Goal: Find specific page/section: Find specific page/section

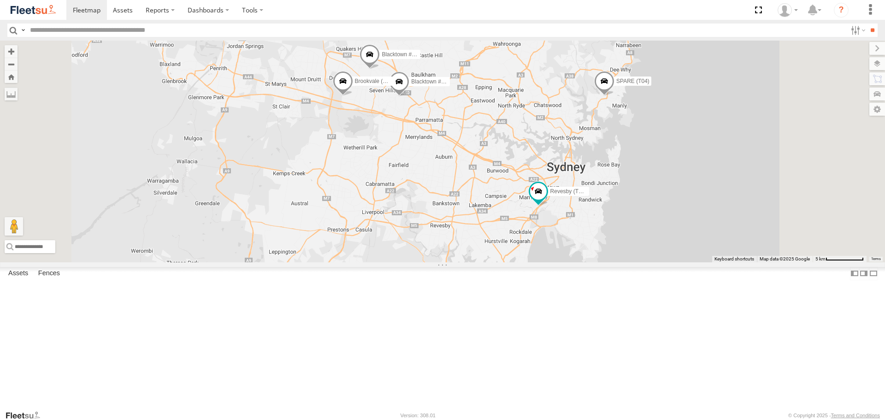
drag, startPoint x: 763, startPoint y: 152, endPoint x: 733, endPoint y: 195, distance: 53.3
click at [733, 195] on div "Rural (T08 - [PERSON_NAME]) Blacktown #2 (T05 - [PERSON_NAME]) Revesby (T07 - […" at bounding box center [442, 151] width 885 height 221
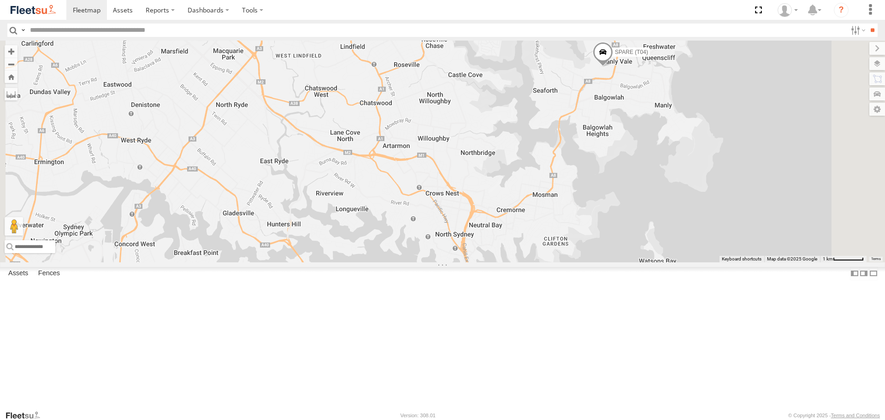
click at [704, 154] on div "Rural (T08 - [PERSON_NAME]) Blacktown #2 (T05 - [PERSON_NAME]) Revesby (T07 - […" at bounding box center [442, 151] width 885 height 221
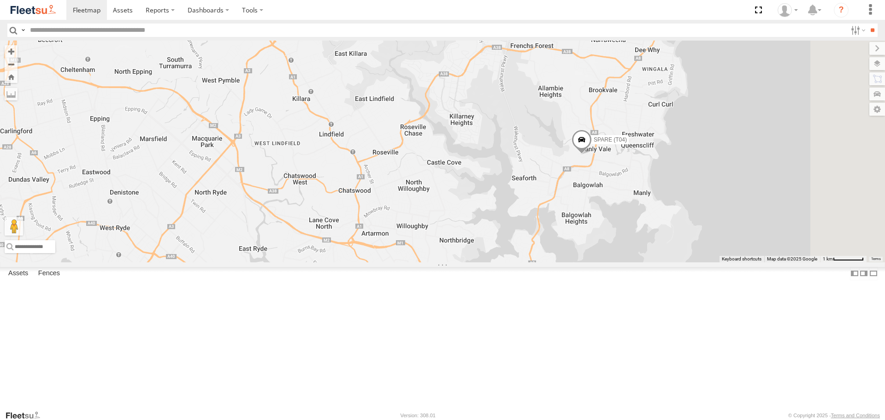
drag, startPoint x: 639, startPoint y: 303, endPoint x: 635, endPoint y: 323, distance: 21.1
click at [635, 262] on div "Rural (T08 - [PERSON_NAME]) Blacktown #2 (T05 - [PERSON_NAME]) Revesby (T07 - […" at bounding box center [442, 151] width 885 height 221
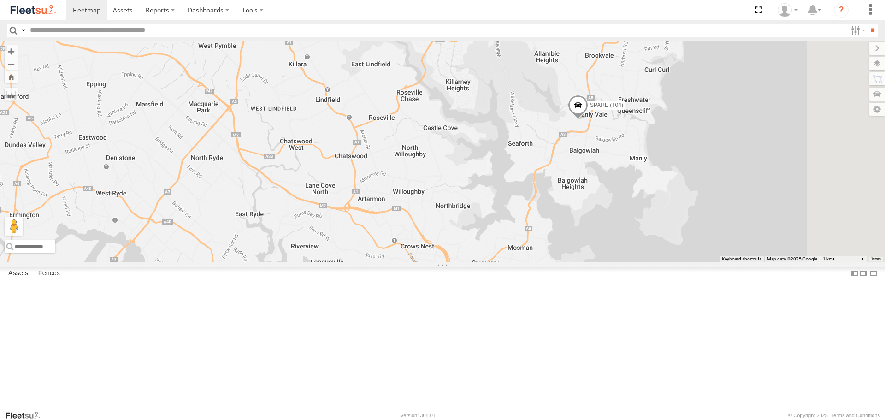
drag, startPoint x: 711, startPoint y: 239, endPoint x: 706, endPoint y: 204, distance: 35.3
click at [706, 204] on div "Rural (T08 - [PERSON_NAME]) Blacktown #2 (T05 - [PERSON_NAME]) Revesby (T07 - […" at bounding box center [442, 151] width 885 height 221
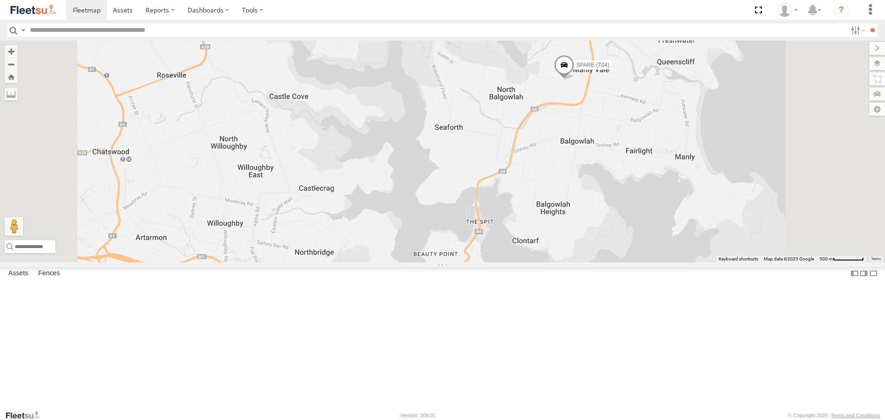
drag, startPoint x: 690, startPoint y: 224, endPoint x: 690, endPoint y: 194, distance: 30.0
click at [690, 194] on div "Rural (T08 - [PERSON_NAME]) Blacktown #2 (T05 - [PERSON_NAME]) Revesby (T07 - […" at bounding box center [442, 151] width 885 height 221
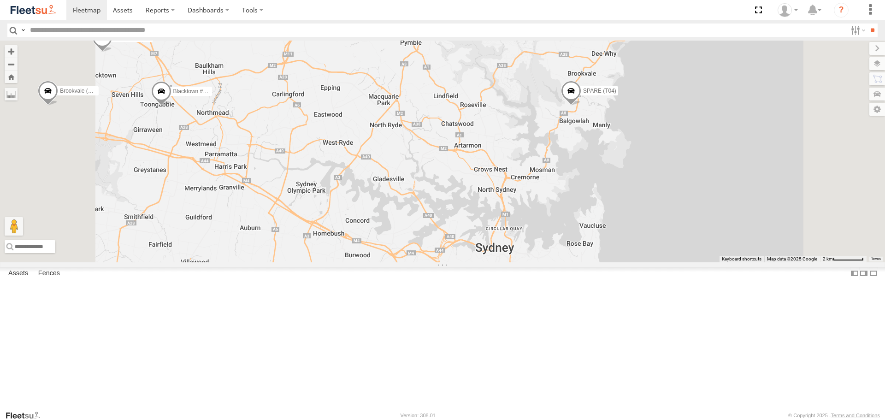
drag, startPoint x: 629, startPoint y: 303, endPoint x: 630, endPoint y: 211, distance: 91.2
click at [630, 211] on div "Rural (T08 - [PERSON_NAME]) Blacktown #2 (T05 - [PERSON_NAME]) Revesby (T07 - […" at bounding box center [442, 151] width 885 height 221
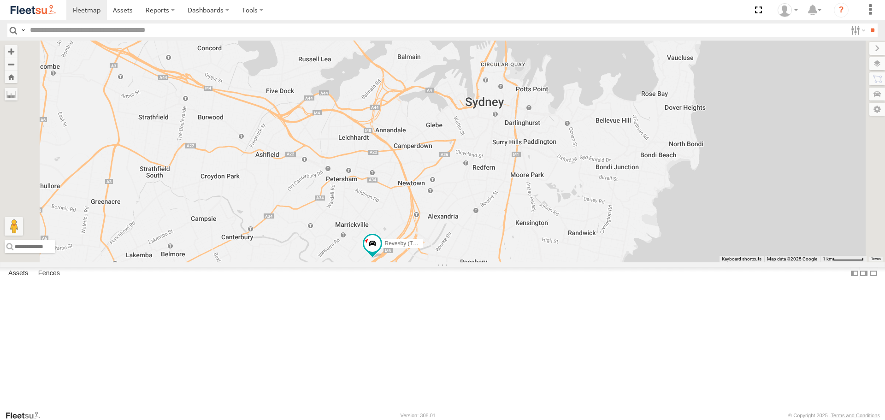
drag, startPoint x: 568, startPoint y: 282, endPoint x: 626, endPoint y: 236, distance: 73.8
click at [564, 262] on div "Rural (T08 - [PERSON_NAME]) Blacktown #2 (T05 - [PERSON_NAME]) Revesby (T07 - […" at bounding box center [442, 151] width 885 height 221
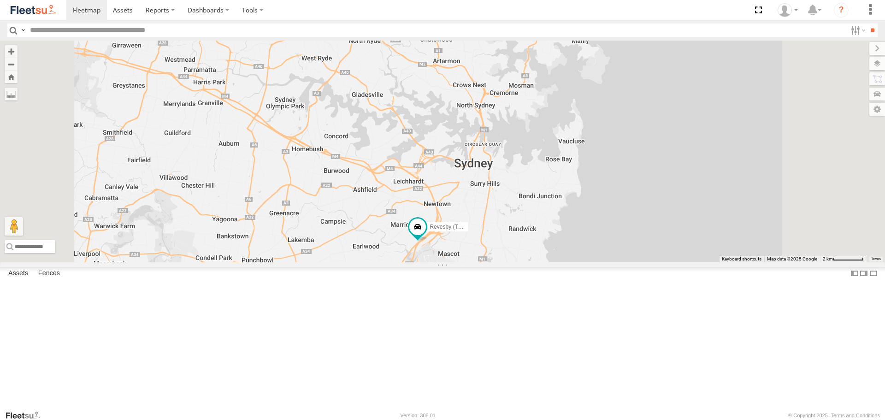
click at [566, 170] on div "Rural (T08 - [PERSON_NAME]) Blacktown #2 (T05 - [PERSON_NAME]) Revesby (T07 - […" at bounding box center [442, 151] width 885 height 221
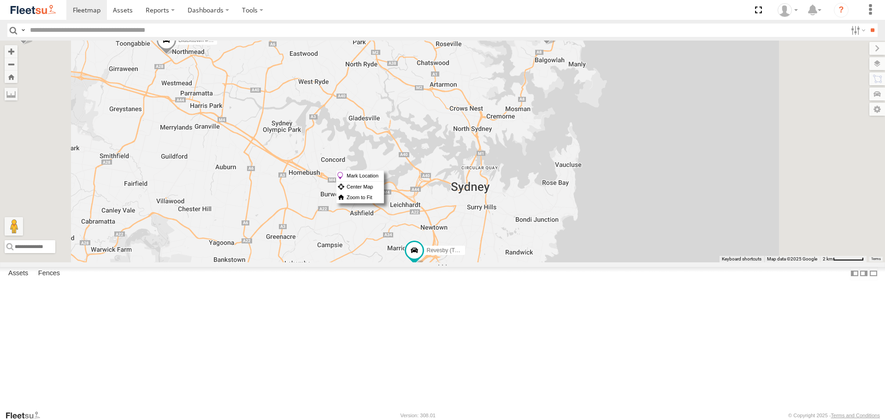
drag, startPoint x: 566, startPoint y: 170, endPoint x: 499, endPoint y: 152, distance: 69.8
click at [499, 152] on div "Rural (T08 - [PERSON_NAME]) Blacktown #2 (T05 - [PERSON_NAME]) Revesby (T07 - […" at bounding box center [442, 151] width 885 height 221
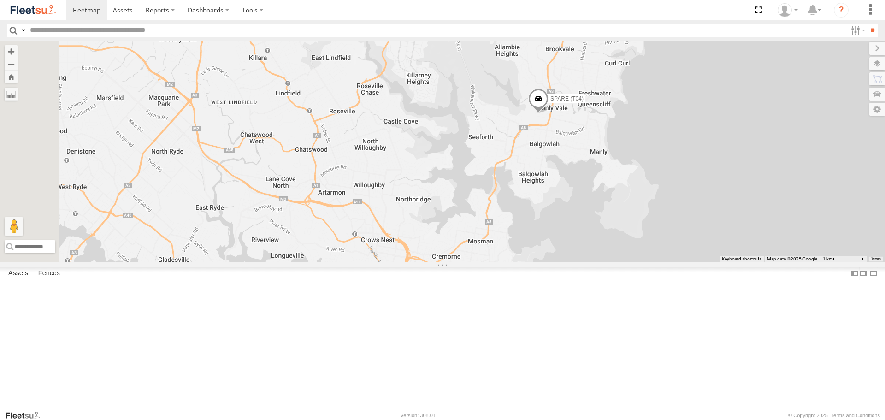
drag, startPoint x: 645, startPoint y: 102, endPoint x: 623, endPoint y: 173, distance: 74.8
click at [623, 173] on div "Rural (T08 - [PERSON_NAME]) Blacktown #2 (T05 - [PERSON_NAME]) Revesby (T07 - […" at bounding box center [442, 151] width 885 height 221
drag, startPoint x: 659, startPoint y: 183, endPoint x: 658, endPoint y: 160, distance: 23.5
click at [658, 160] on div "Rural (T08 - [PERSON_NAME]) Blacktown #2 (T05 - [PERSON_NAME]) Revesby (T07 - […" at bounding box center [442, 151] width 885 height 221
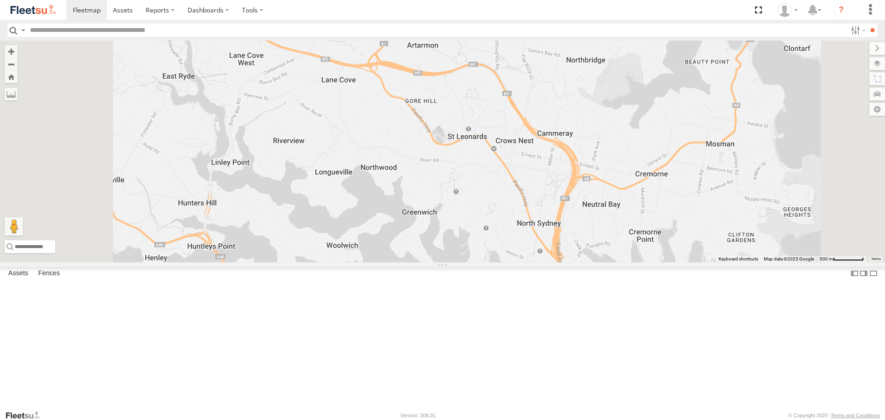
drag, startPoint x: 331, startPoint y: 316, endPoint x: 343, endPoint y: 271, distance: 45.9
click at [343, 262] on div "Rural (T08 - [PERSON_NAME]) Blacktown #2 (T05 - [PERSON_NAME]) Revesby (T07 - […" at bounding box center [442, 151] width 885 height 221
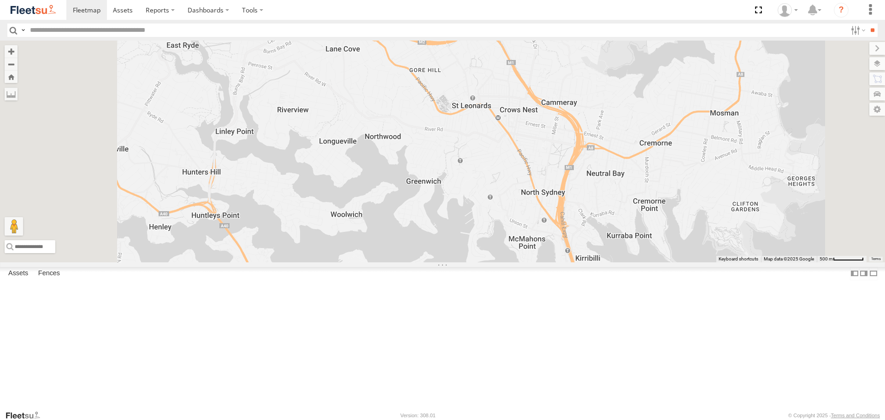
drag, startPoint x: 343, startPoint y: 275, endPoint x: 354, endPoint y: 206, distance: 69.6
click at [354, 206] on div "Rural (T08 - [PERSON_NAME]) Blacktown #2 (T05 - [PERSON_NAME]) Revesby (T07 - […" at bounding box center [442, 151] width 885 height 221
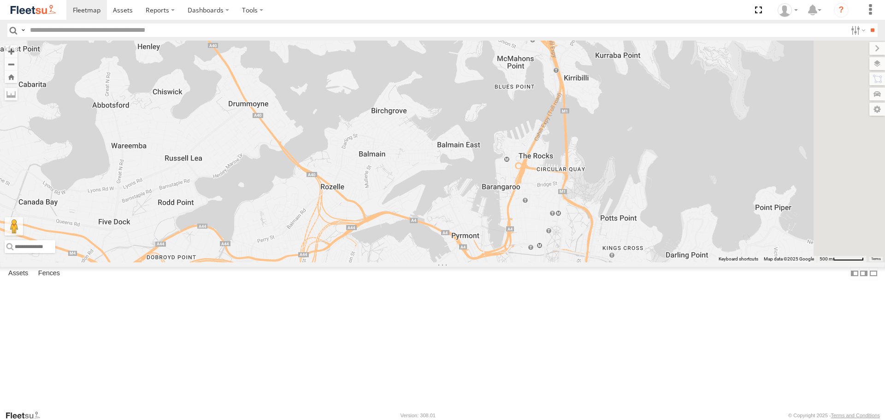
drag, startPoint x: 371, startPoint y: 289, endPoint x: 349, endPoint y: 169, distance: 121.8
click at [349, 169] on div "Rural (T08 - [PERSON_NAME]) Blacktown #2 (T05 - [PERSON_NAME]) Revesby (T07 - […" at bounding box center [442, 151] width 885 height 221
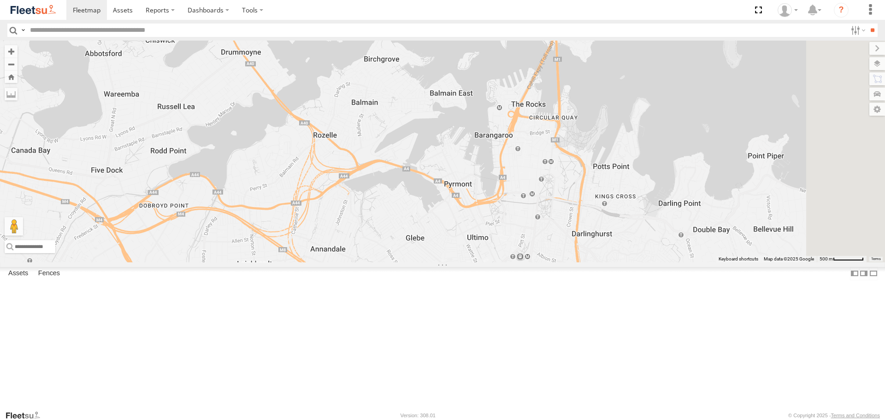
drag, startPoint x: 677, startPoint y: 320, endPoint x: 668, endPoint y: 258, distance: 62.8
click at [668, 258] on div "Rural (T08 - [PERSON_NAME]) Blacktown #2 (T05 - [PERSON_NAME]) Revesby (T07 - […" at bounding box center [442, 151] width 885 height 221
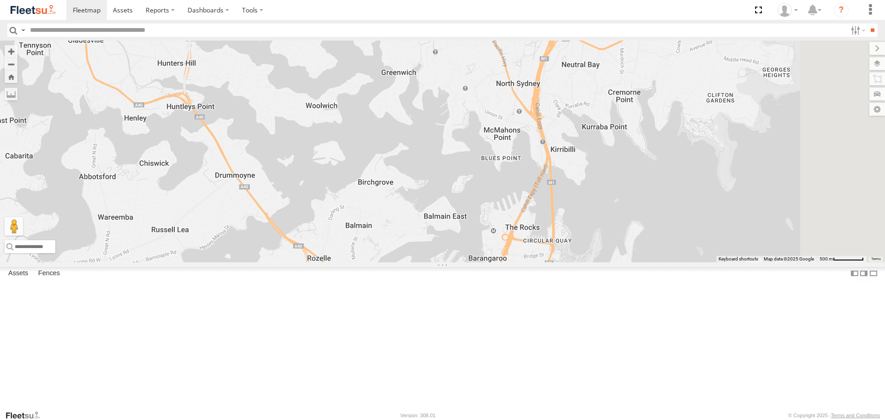
drag, startPoint x: 674, startPoint y: 208, endPoint x: 669, endPoint y: 341, distance: 133.2
click at [669, 262] on div "Rural (T08 - [PERSON_NAME]) Blacktown #2 (T05 - [PERSON_NAME]) Revesby (T07 - […" at bounding box center [442, 151] width 885 height 221
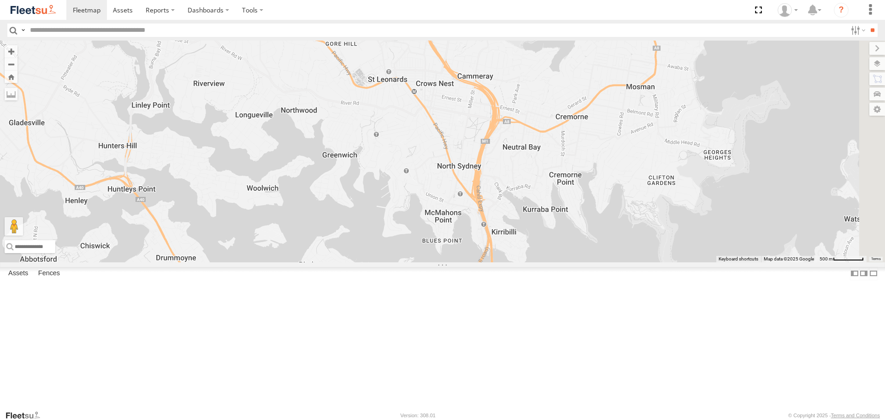
drag, startPoint x: 779, startPoint y: 99, endPoint x: 718, endPoint y: 185, distance: 105.5
click at [718, 185] on div "Rural (T08 - [PERSON_NAME]) Blacktown #2 (T05 - [PERSON_NAME]) Revesby (T07 - […" at bounding box center [442, 151] width 885 height 221
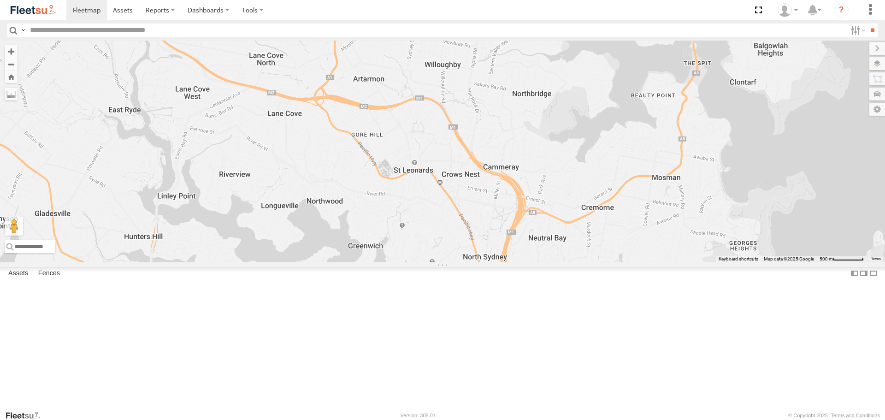
drag, startPoint x: 648, startPoint y: 141, endPoint x: 675, endPoint y: 242, distance: 104.1
click at [675, 242] on div "Rural (T08 - [PERSON_NAME]) Blacktown #2 (T05 - [PERSON_NAME]) Revesby (T07 - […" at bounding box center [442, 151] width 885 height 221
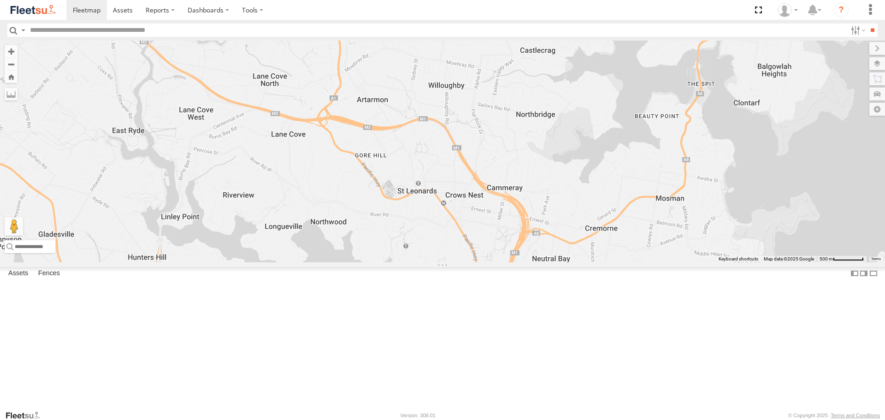
drag, startPoint x: 218, startPoint y: 180, endPoint x: 265, endPoint y: 62, distance: 126.4
click at [0, 0] on span at bounding box center [0, 0] width 0 height 0
